Goal: Entertainment & Leisure: Consume media (video, audio)

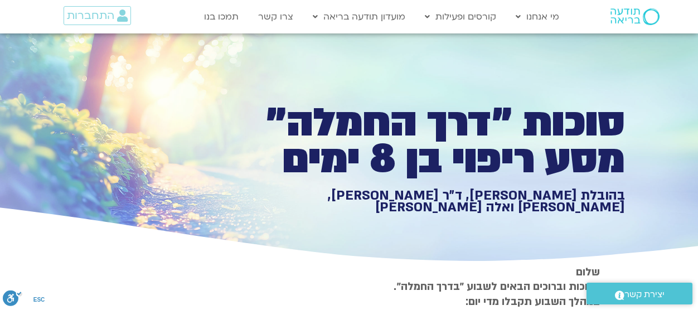
scroll to position [859, 0]
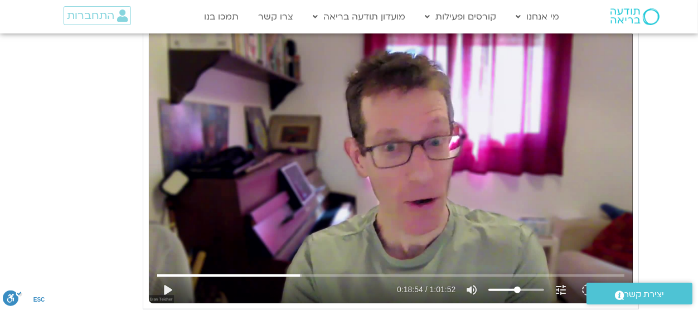
click at [172, 293] on button "play_arrow" at bounding box center [167, 290] width 27 height 27
type input "1136.974352"
type input "80.5113636363636"
click at [531, 290] on input "Volume" at bounding box center [516, 290] width 56 height 7
type input "1239.59229"
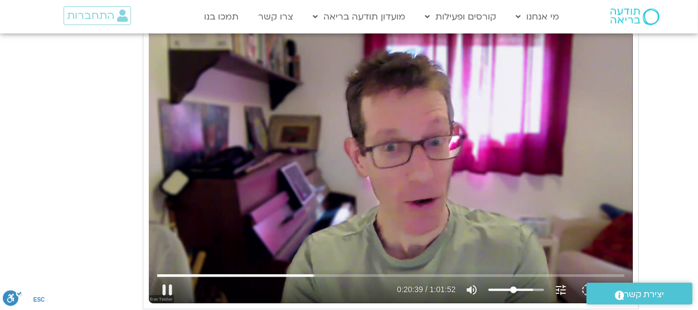
type input "44.0530303030303"
click at [514, 292] on input "Volume" at bounding box center [516, 290] width 56 height 7
type input "1240.498144"
type input "30.5113636363636"
click at [507, 290] on input "Volume" at bounding box center [516, 290] width 56 height 7
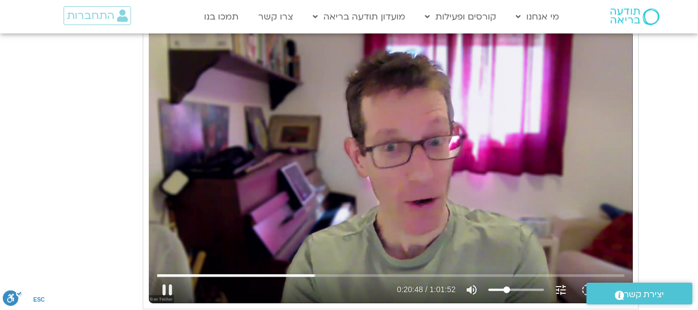
type input "1249.265311"
type input "43.0113636363636"
type input "1249.410144"
type input "43.0113636363636"
click at [513, 290] on input "Volume" at bounding box center [516, 290] width 56 height 7
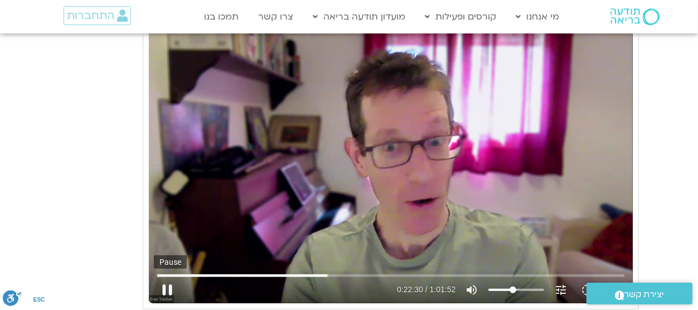
click at [171, 285] on button "pause" at bounding box center [167, 290] width 27 height 27
type input "1350.567748"
